Goal: Information Seeking & Learning: Find contact information

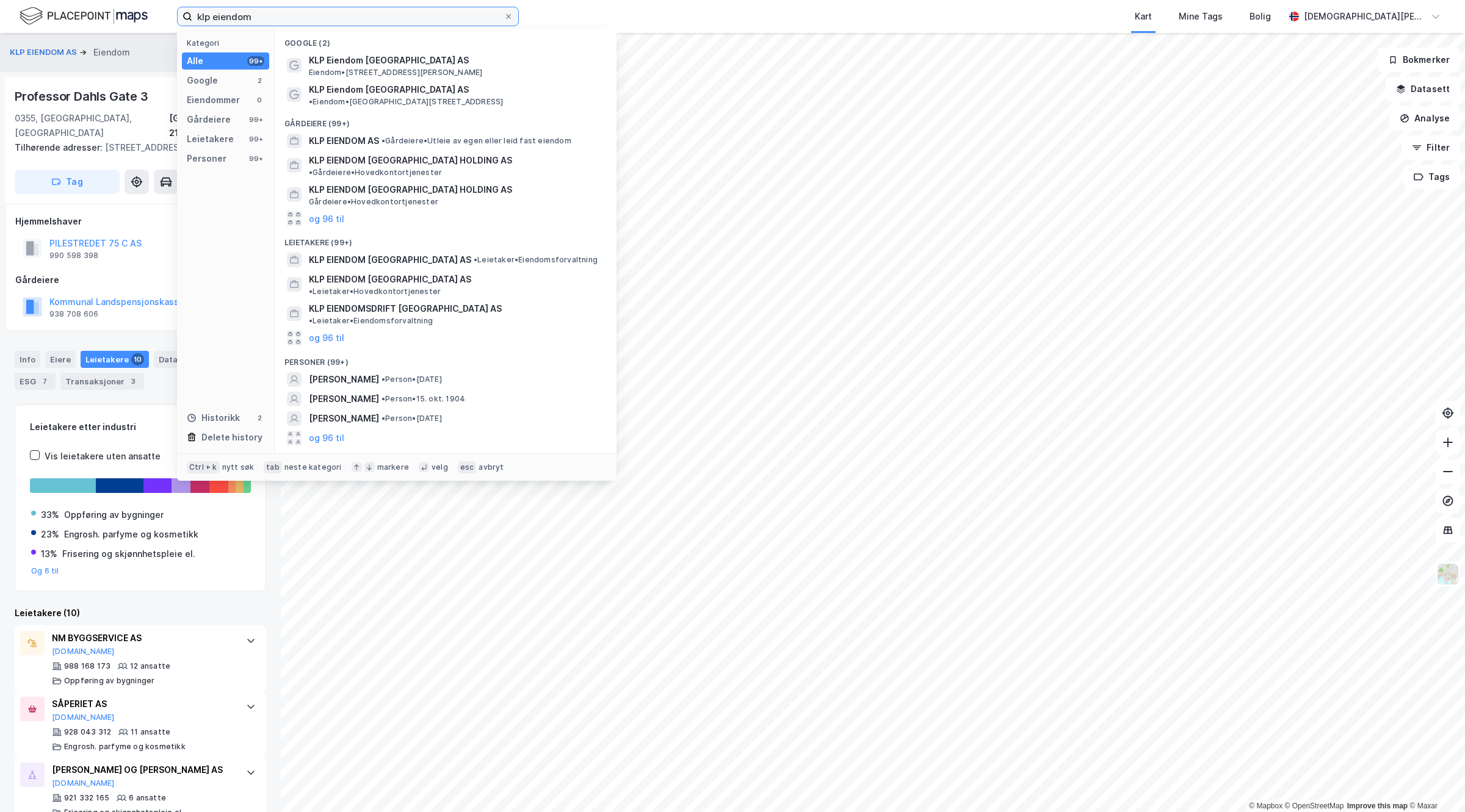
click at [387, 9] on input "klp eiendom" at bounding box center [348, 17] width 311 height 19
drag, startPoint x: 387, startPoint y: 9, endPoint x: 37, endPoint y: 5, distance: 350.0
click at [37, 5] on div "klp eiendom Kategori Alle 99+ Google 2 Eiendommer 0 Gårdeiere 99+ Leietakere 99…" at bounding box center [732, 16] width 1465 height 33
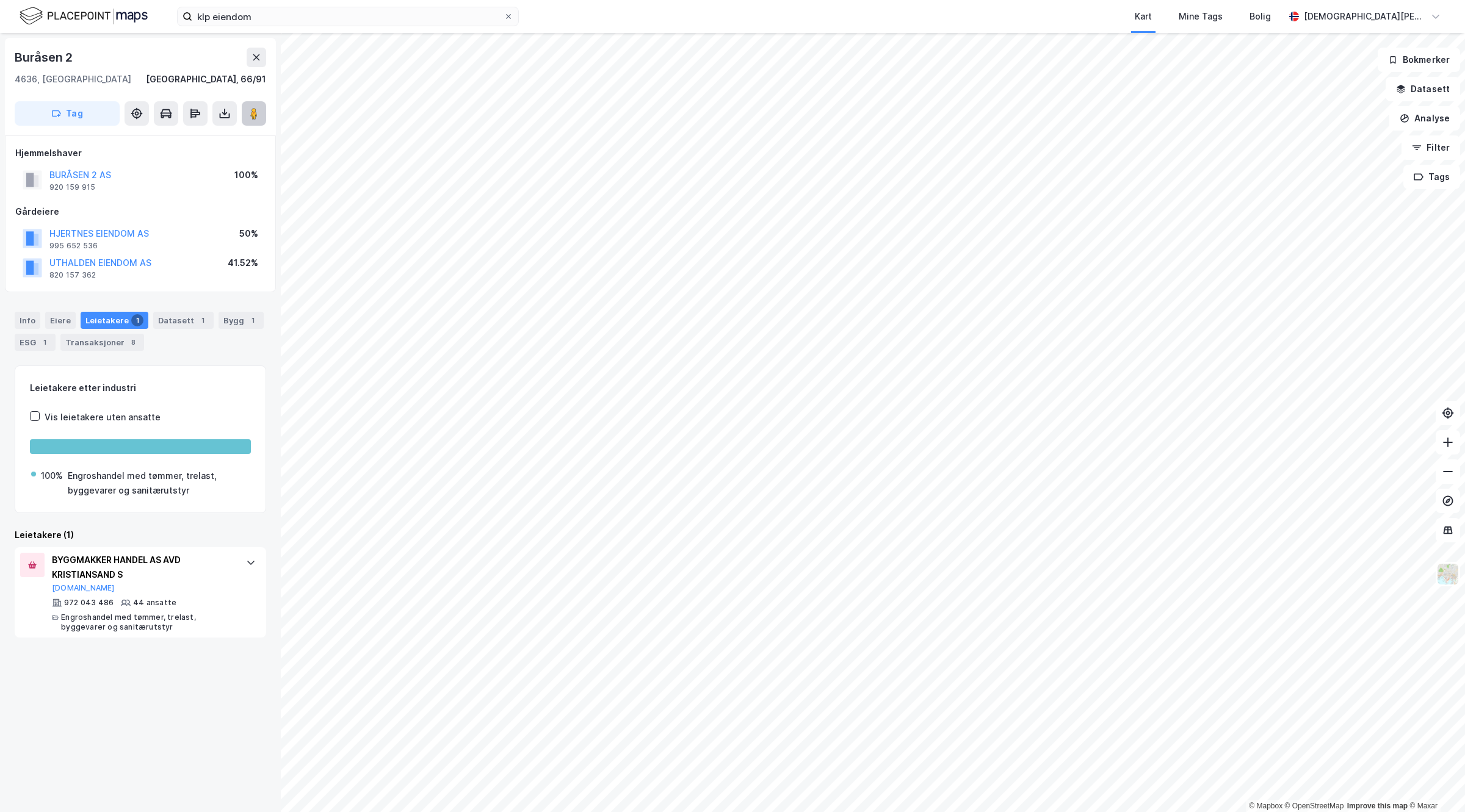
click at [253, 113] on image at bounding box center [254, 114] width 7 height 12
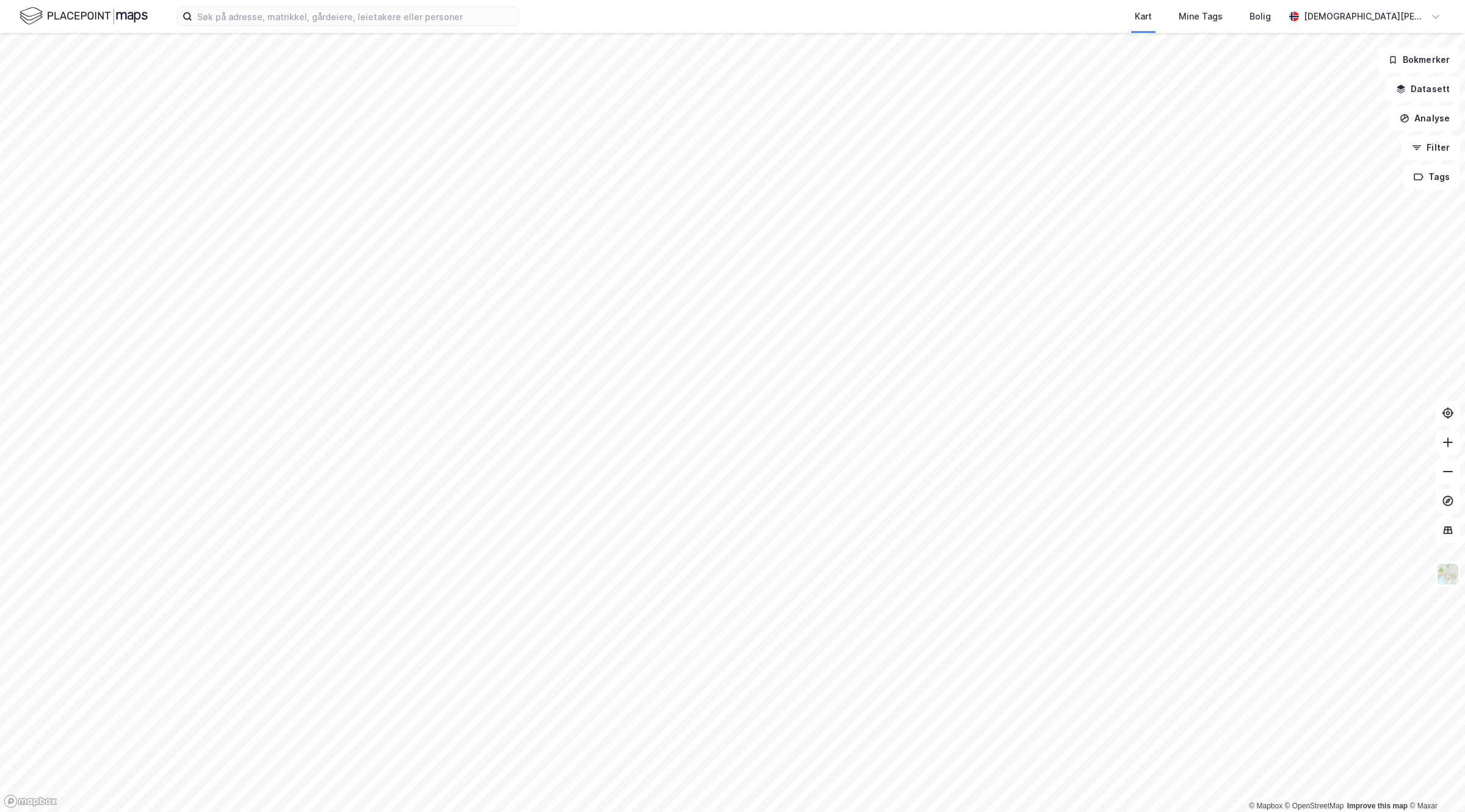
click at [278, 34] on div at bounding box center [732, 406] width 1465 height 812
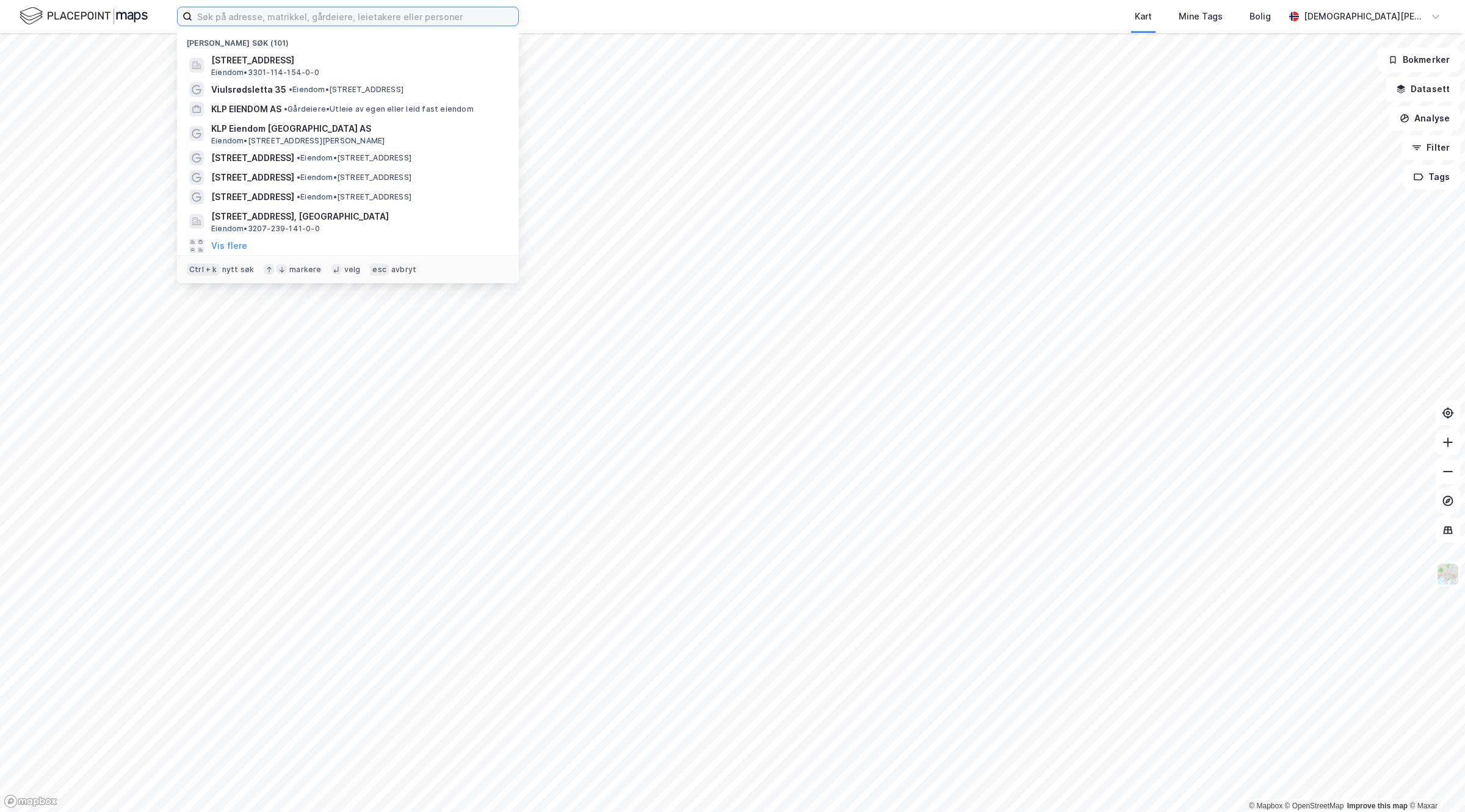
click at [263, 13] on input at bounding box center [355, 17] width 326 height 19
paste input "Rådhusgata 9"
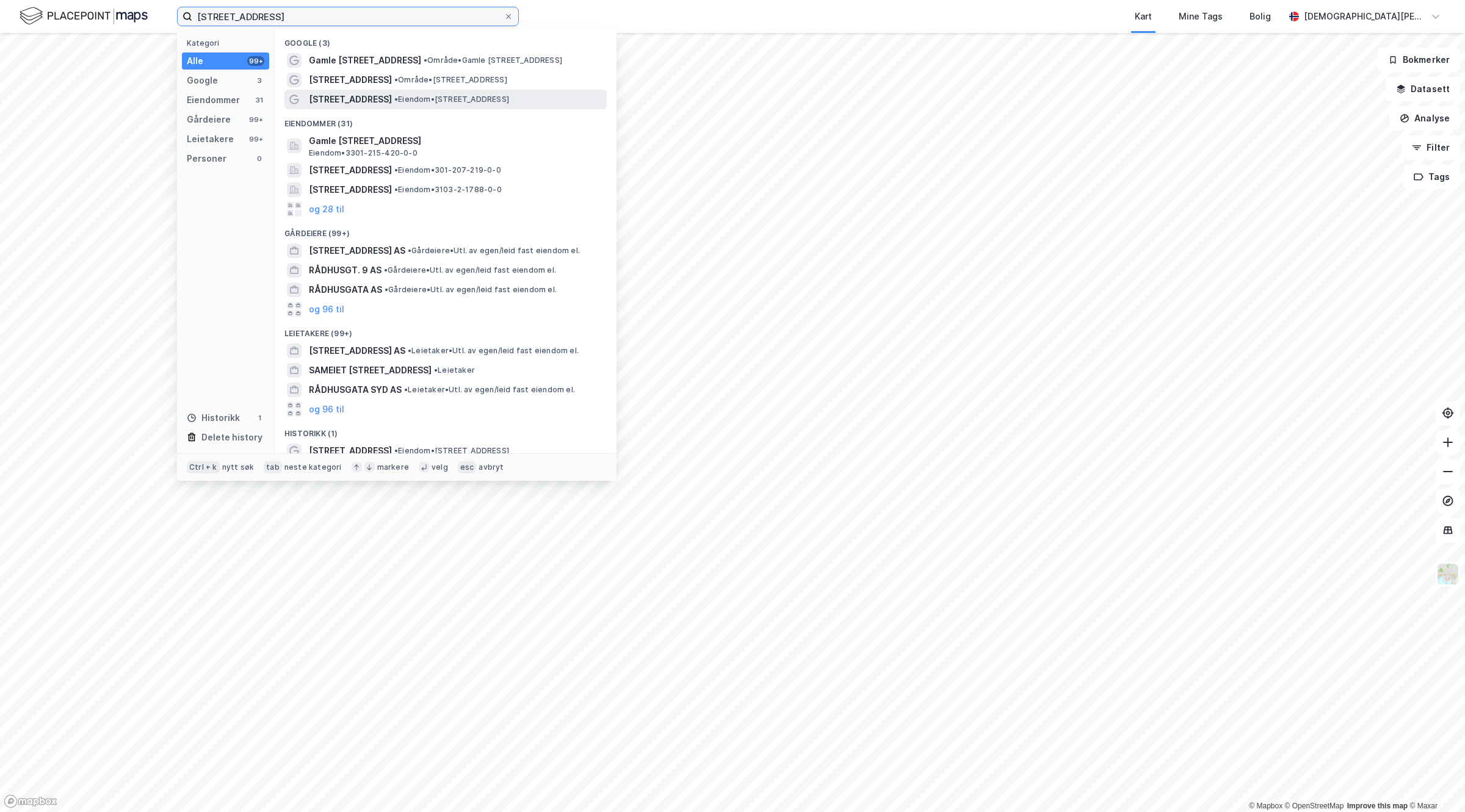
type input "Rådhusgata 9"
click at [394, 99] on span "• Eiendom • Rådhusgata 9, 0151 Oslo" at bounding box center [451, 99] width 115 height 10
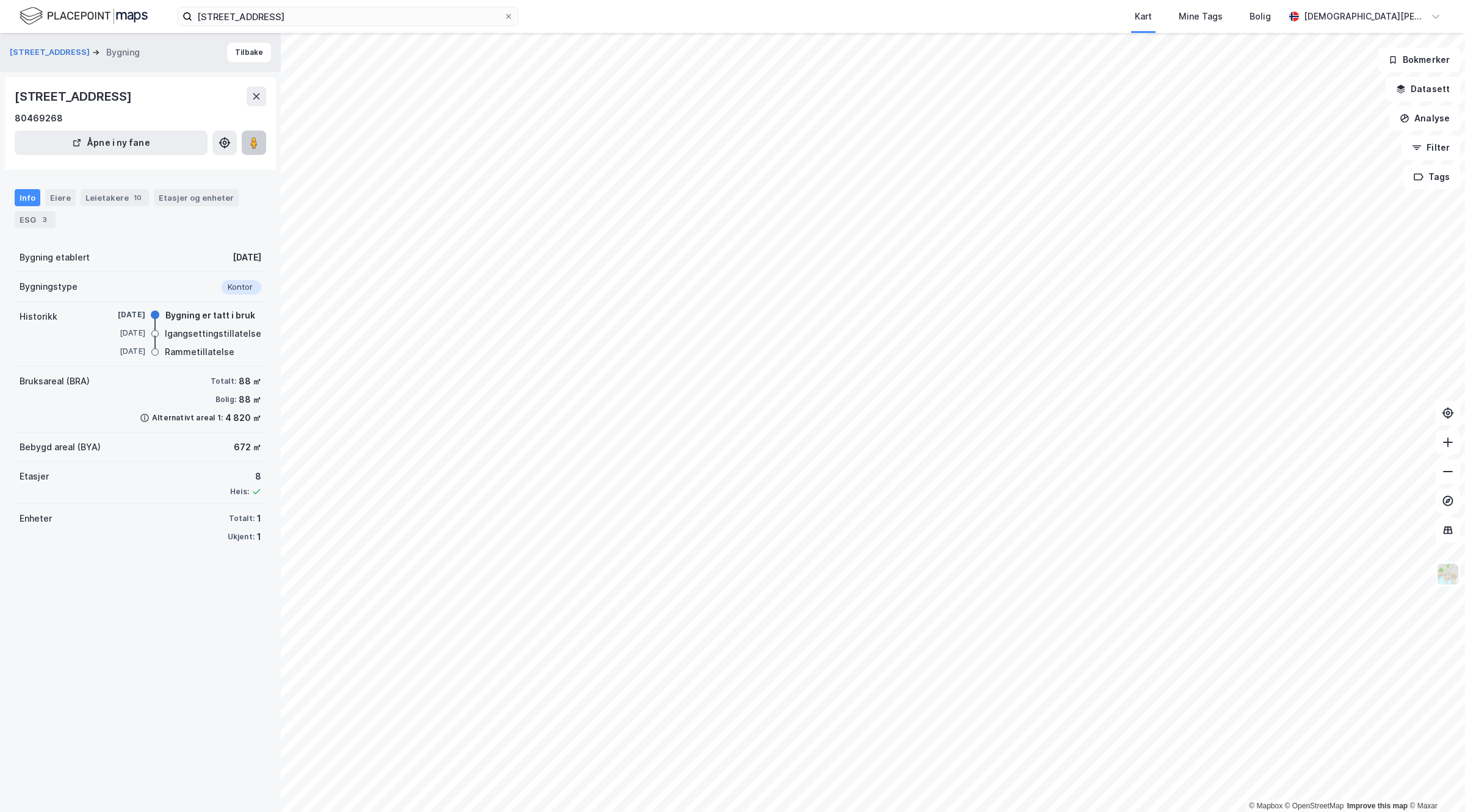
click at [246, 144] on button at bounding box center [254, 143] width 25 height 25
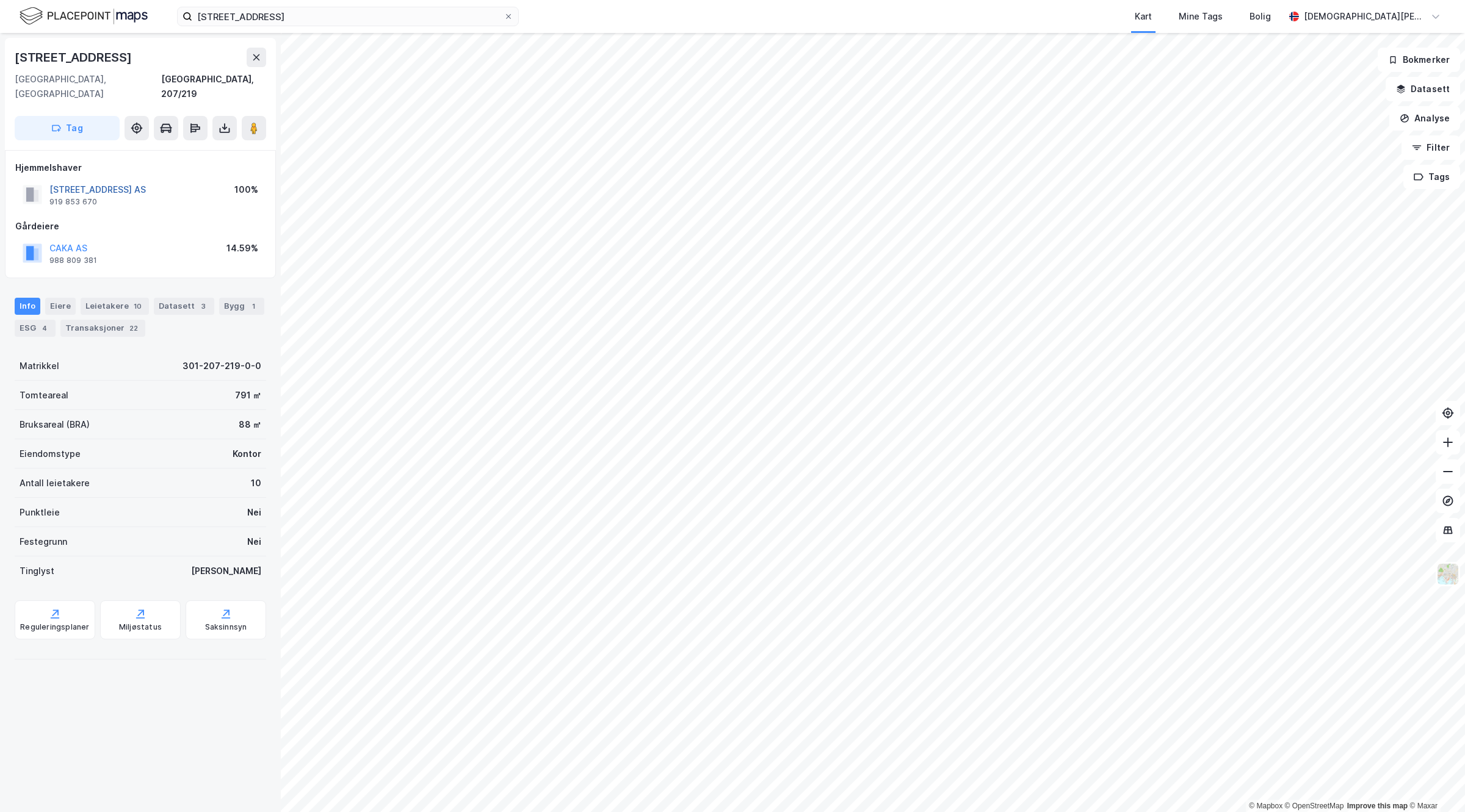
click at [0, 0] on button "RÅDHUSGATA 9 AS" at bounding box center [0, 0] width 0 height 0
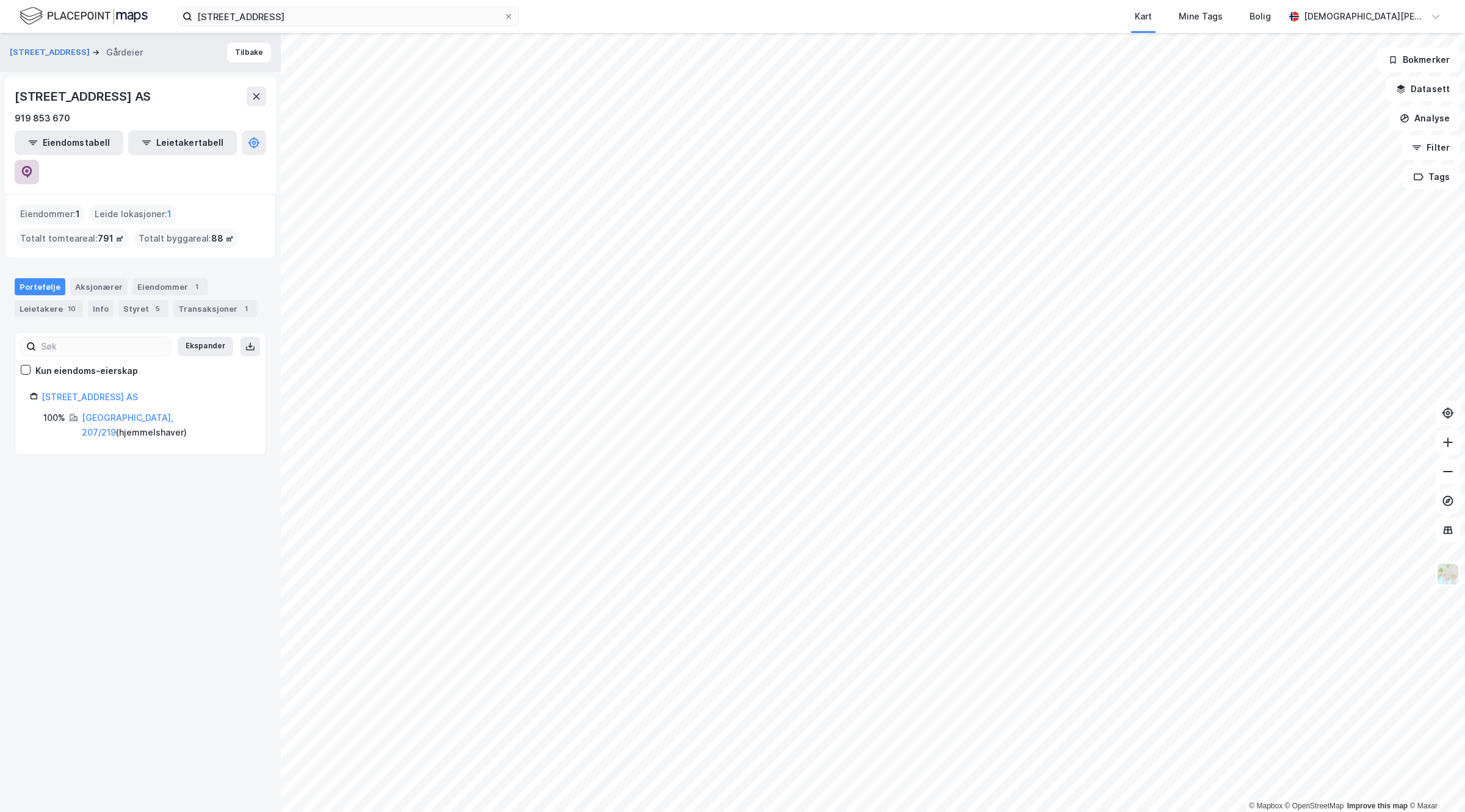
click at [33, 166] on icon at bounding box center [27, 172] width 12 height 12
